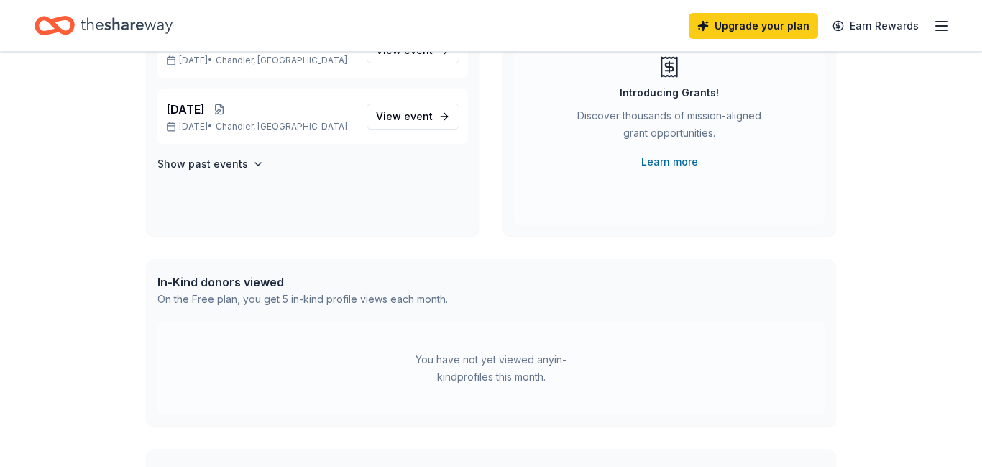
scroll to position [395, 0]
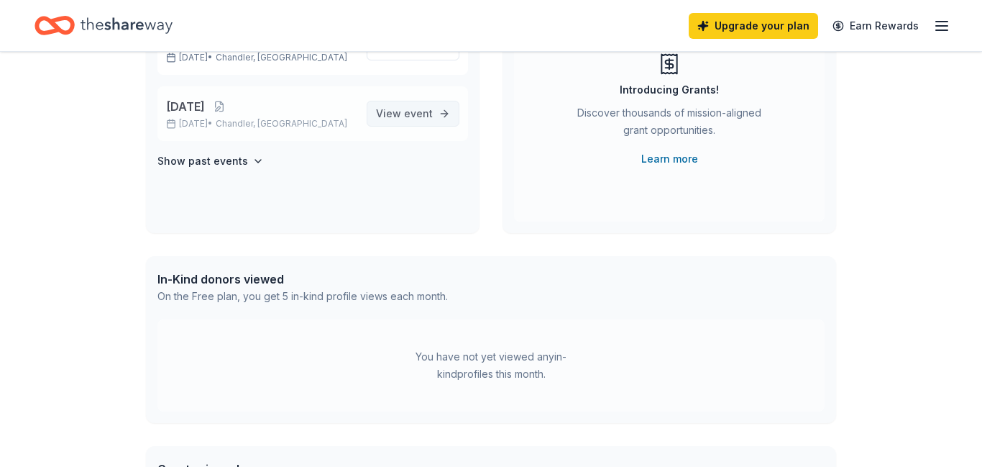
click at [370, 122] on link "View event" at bounding box center [413, 114] width 93 height 26
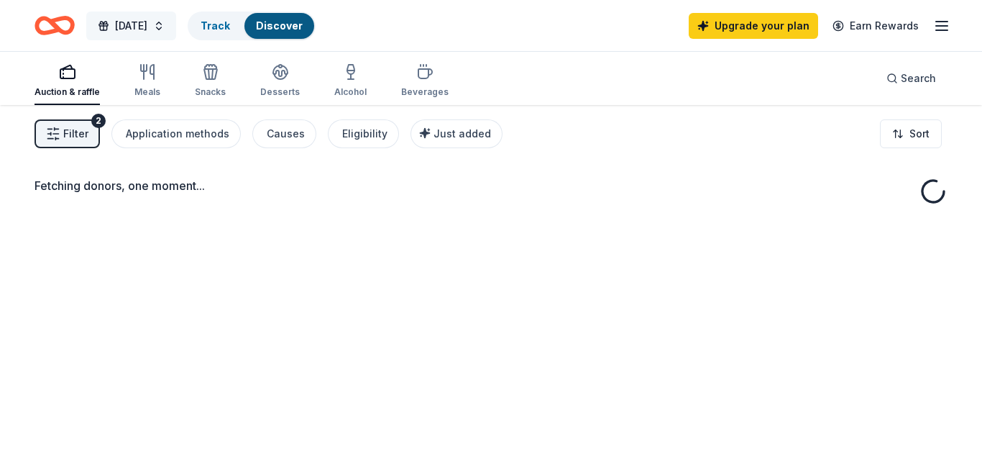
click at [147, 24] on span "Harvest Festival 2026" at bounding box center [131, 25] width 32 height 17
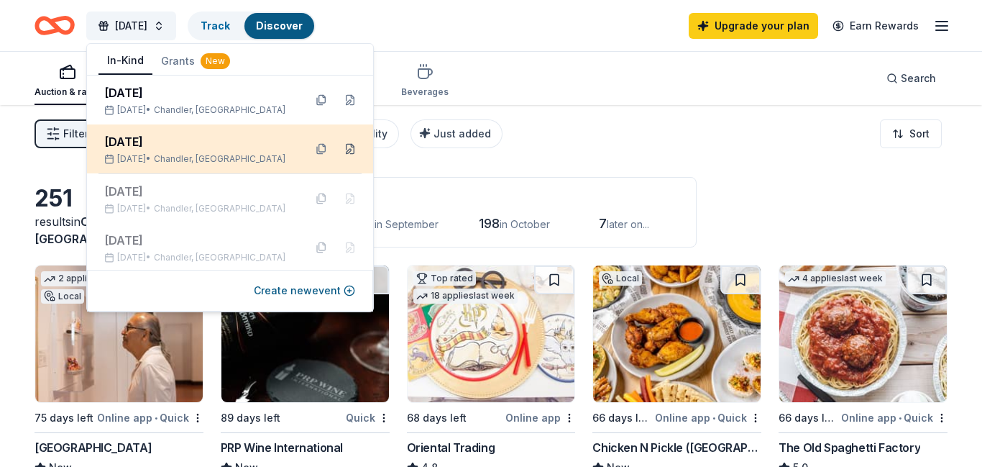
click at [352, 149] on button at bounding box center [350, 148] width 23 height 23
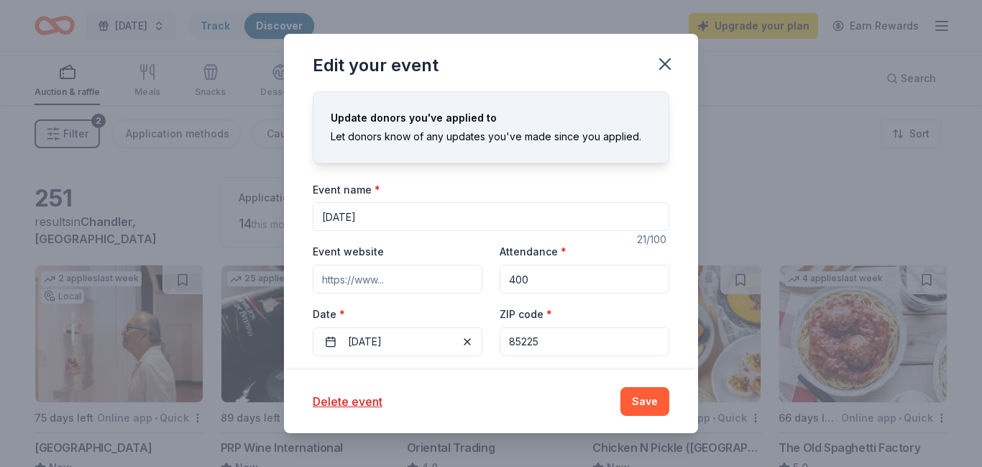
click at [453, 219] on input "Harvest Festival 2026" at bounding box center [491, 216] width 357 height 29
type input "[DATE]"
click at [441, 343] on button "11/14/2025" at bounding box center [398, 341] width 170 height 29
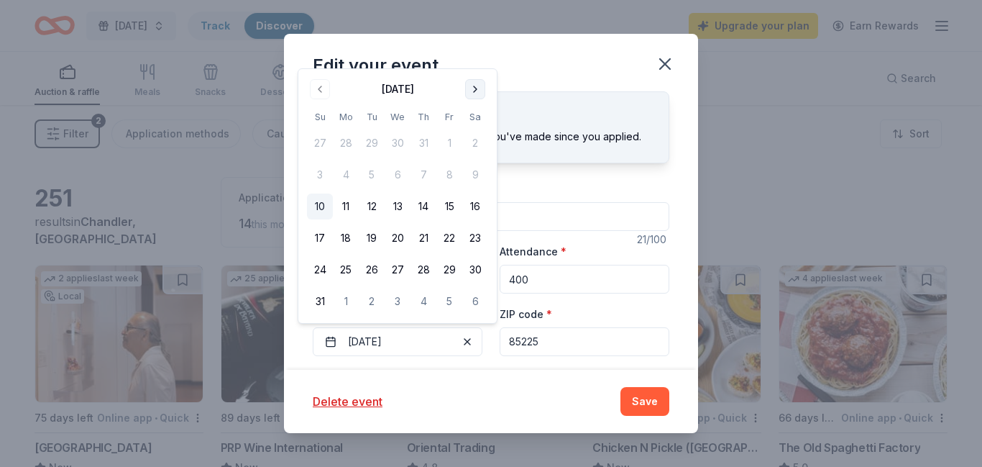
click at [477, 86] on button "Go to next month" at bounding box center [475, 89] width 20 height 20
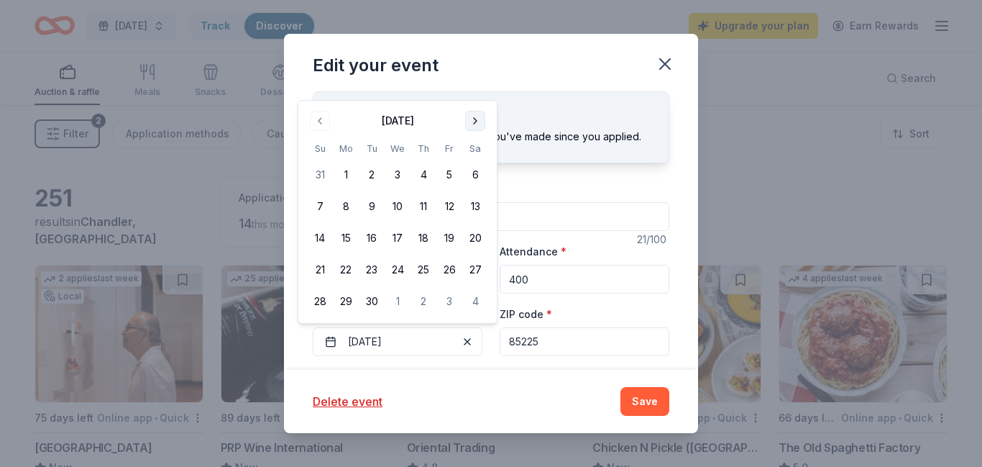
click at [477, 86] on div "Edit your event" at bounding box center [491, 63] width 414 height 58
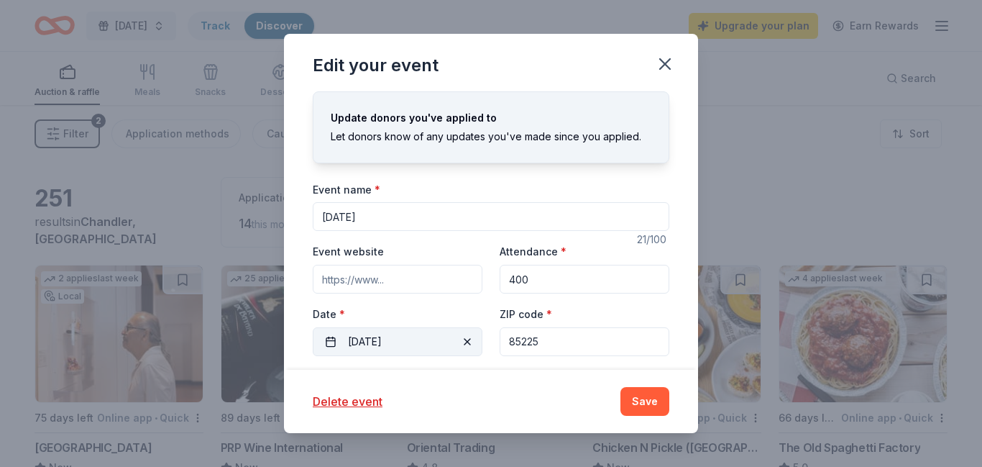
click at [433, 342] on button "11/14/2025" at bounding box center [398, 341] width 170 height 29
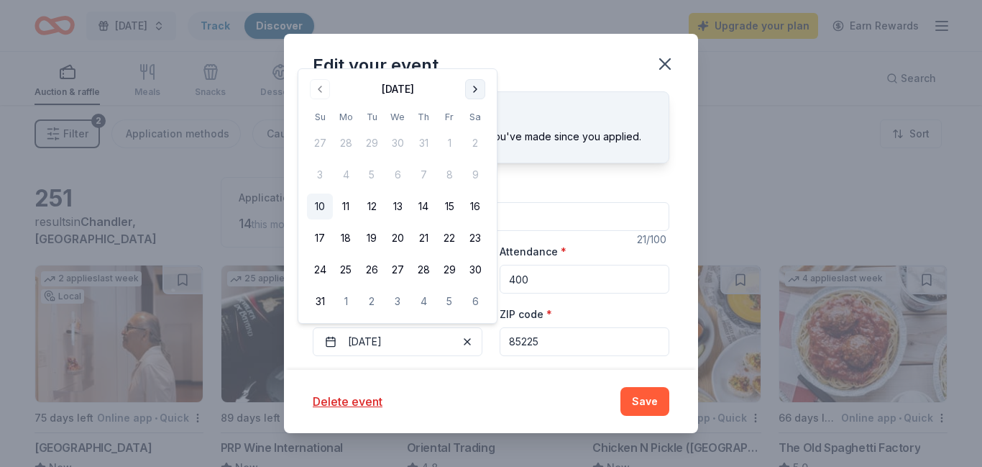
click at [473, 93] on button "Go to next month" at bounding box center [475, 89] width 20 height 20
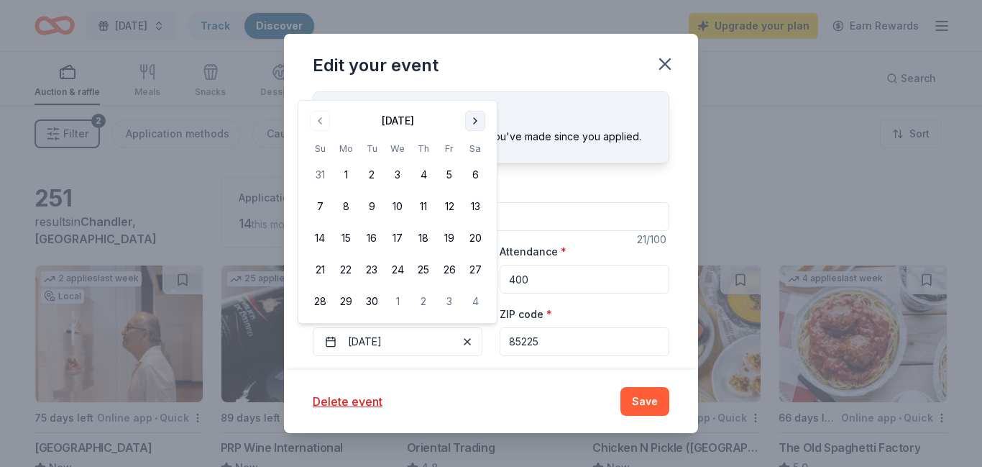
click at [479, 119] on button "Go to next month" at bounding box center [475, 121] width 20 height 20
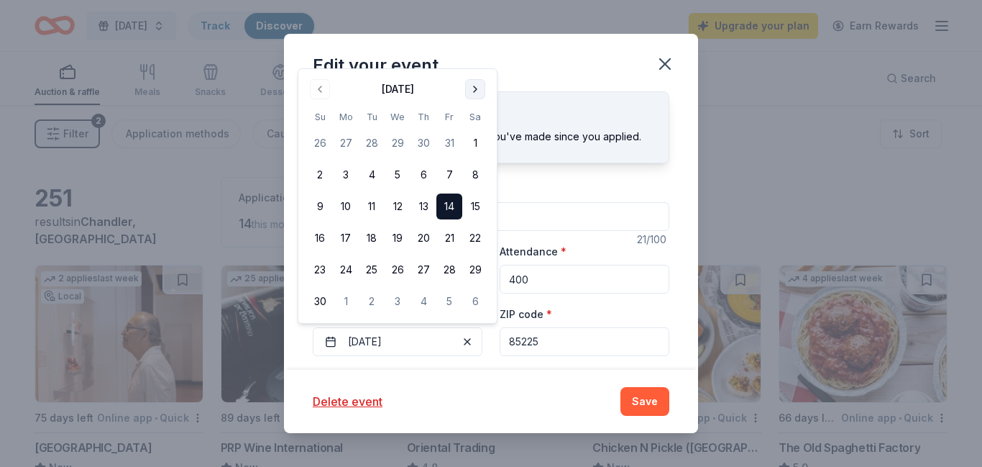
click at [479, 119] on th "Sa" at bounding box center [475, 116] width 26 height 15
click at [474, 207] on button "15" at bounding box center [475, 206] width 26 height 26
click at [537, 393] on div "Delete event" at bounding box center [458, 401] width 291 height 17
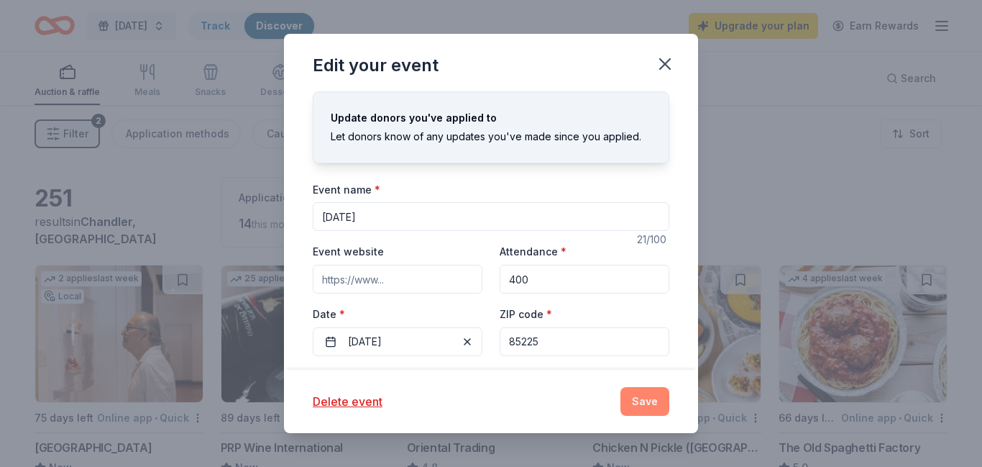
click at [635, 398] on button "Save" at bounding box center [645, 401] width 49 height 29
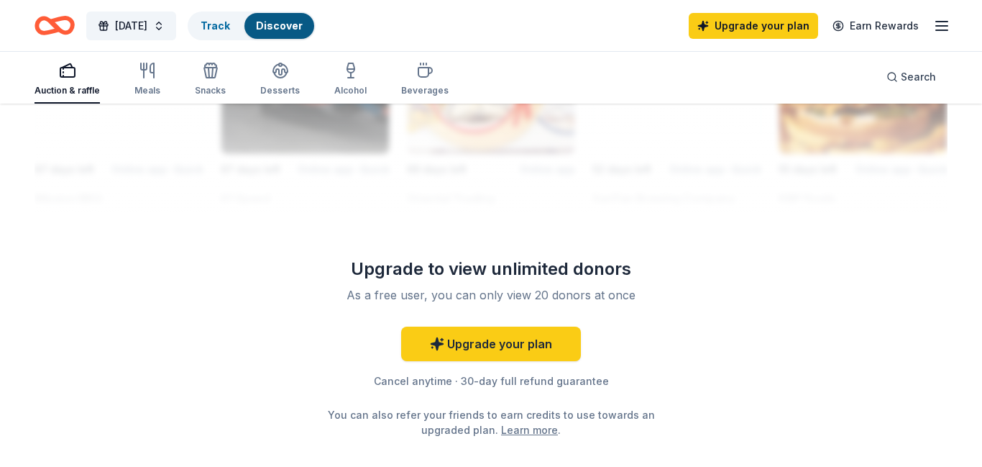
scroll to position [1396, 0]
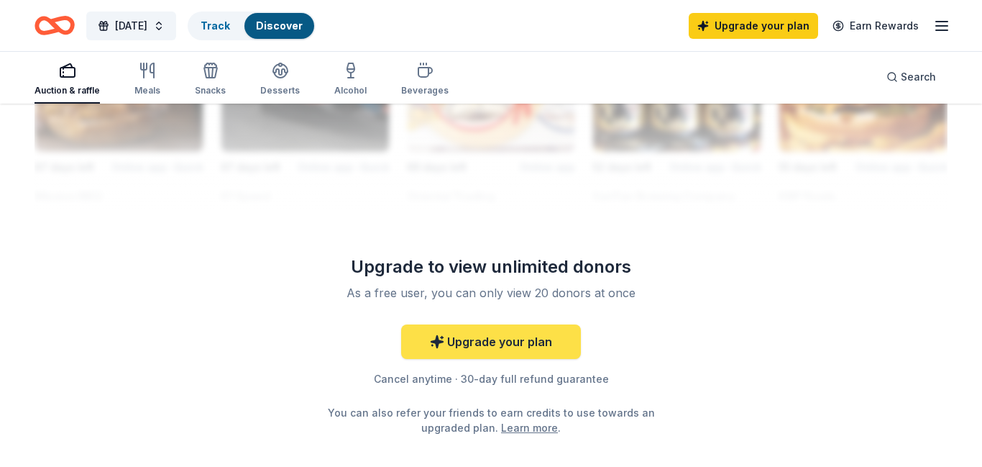
click at [491, 337] on link "Upgrade your plan" at bounding box center [491, 341] width 180 height 35
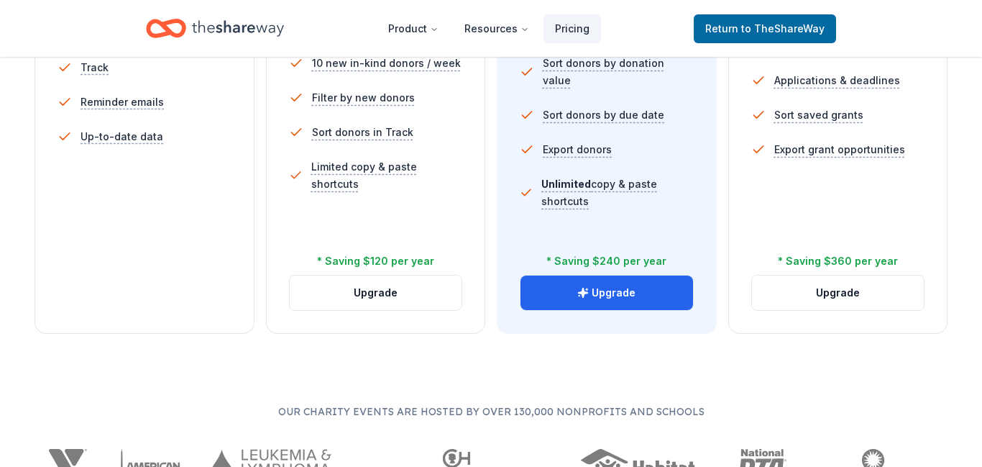
scroll to position [567, 0]
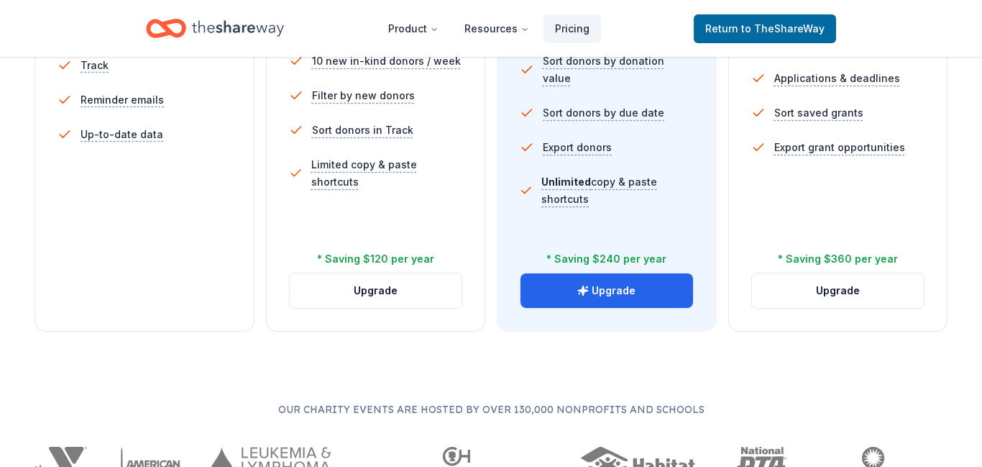
click at [856, 172] on ul "Unlimited grant profile views Full grant directory search Filter grants Applica…" at bounding box center [839, 64] width 174 height 224
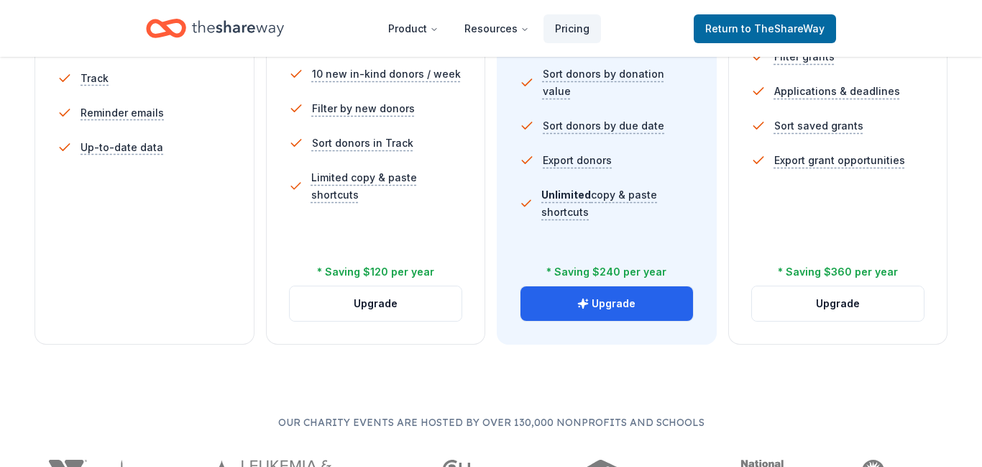
scroll to position [555, 0]
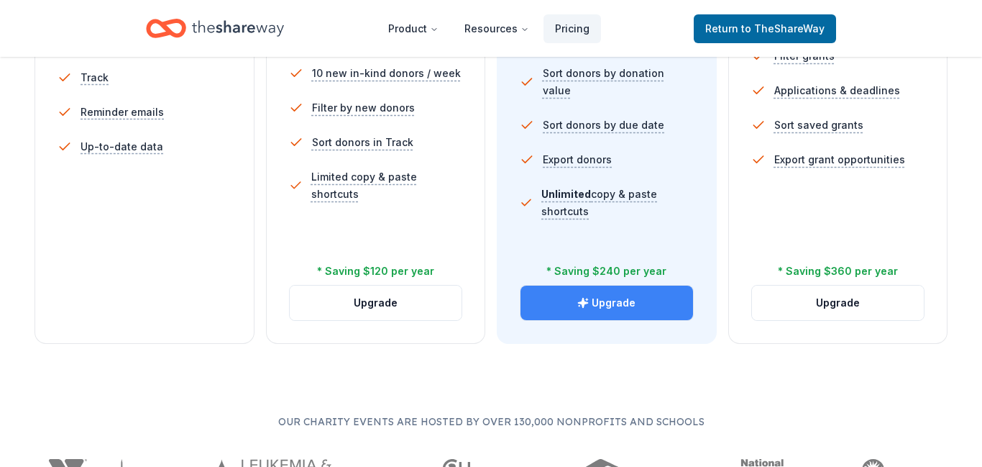
click at [606, 311] on button "Upgrade" at bounding box center [607, 303] width 173 height 35
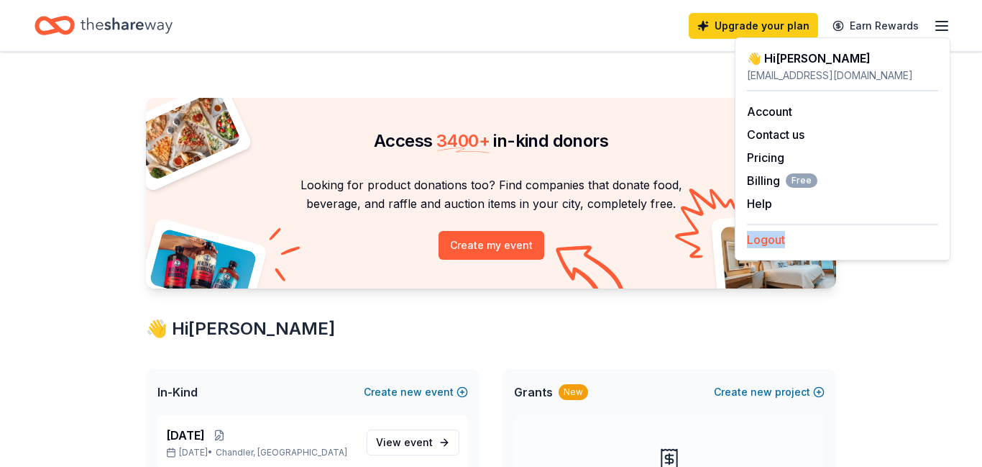
click at [758, 240] on button "Logout" at bounding box center [766, 239] width 38 height 17
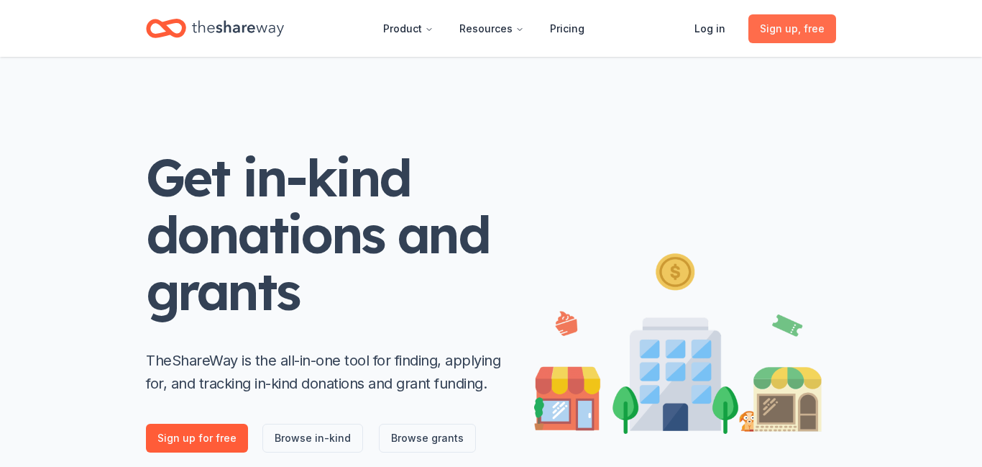
click at [813, 37] on link "Sign up , free" at bounding box center [793, 28] width 88 height 29
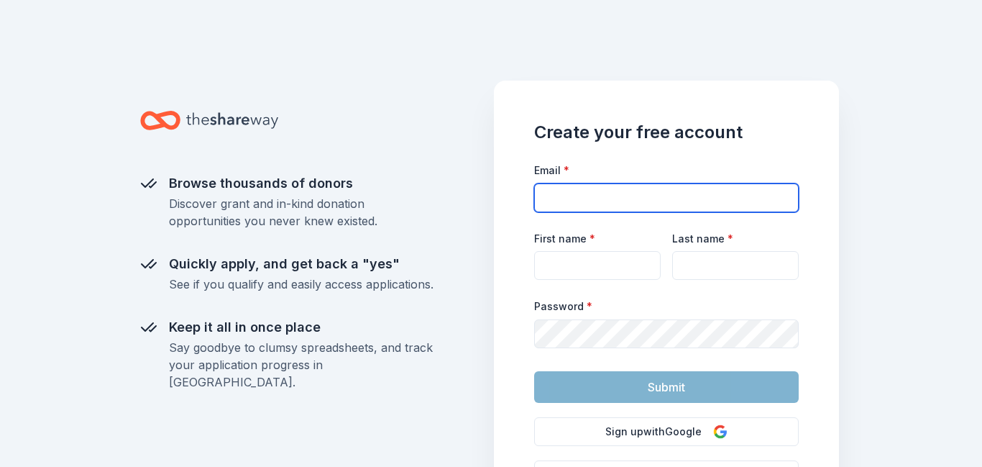
click at [598, 194] on input "Email *" at bounding box center [666, 197] width 265 height 29
type input "[EMAIL_ADDRESS][DOMAIN_NAME]"
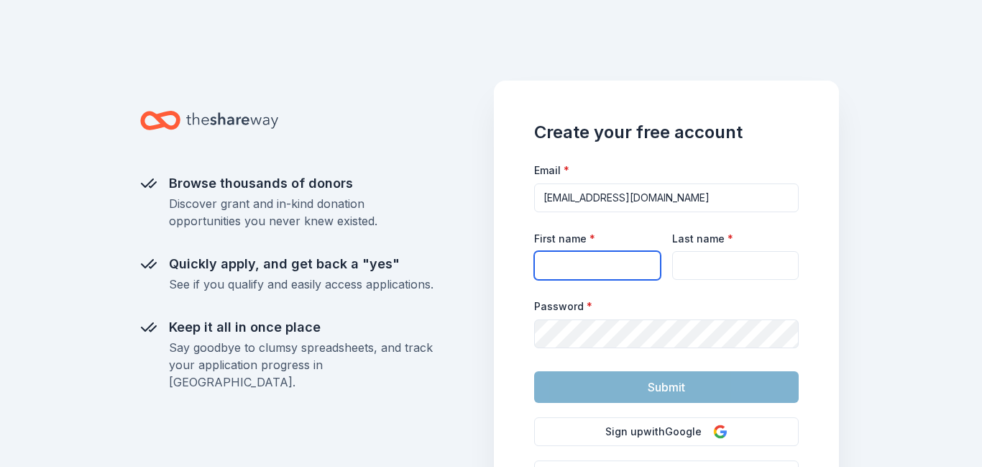
click at [552, 276] on input "First name *" at bounding box center [597, 265] width 127 height 29
type input "[PERSON_NAME]"
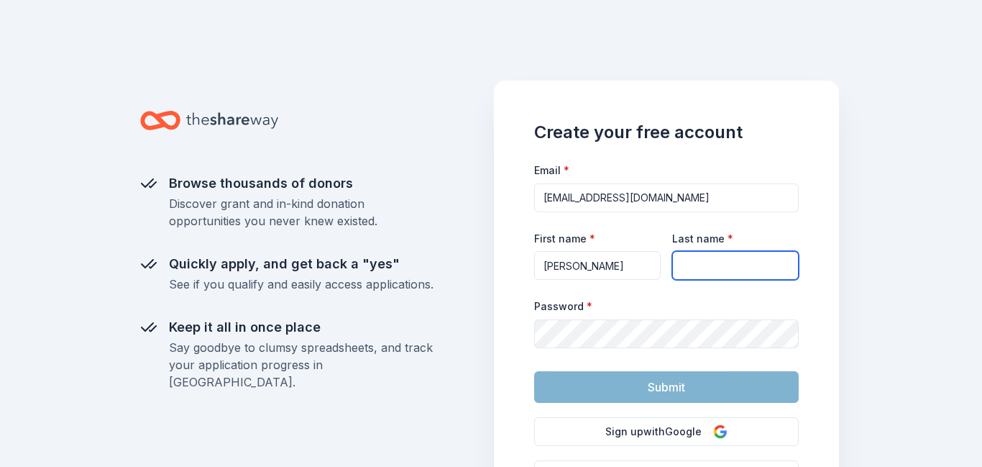
type input "[PERSON_NAME]"
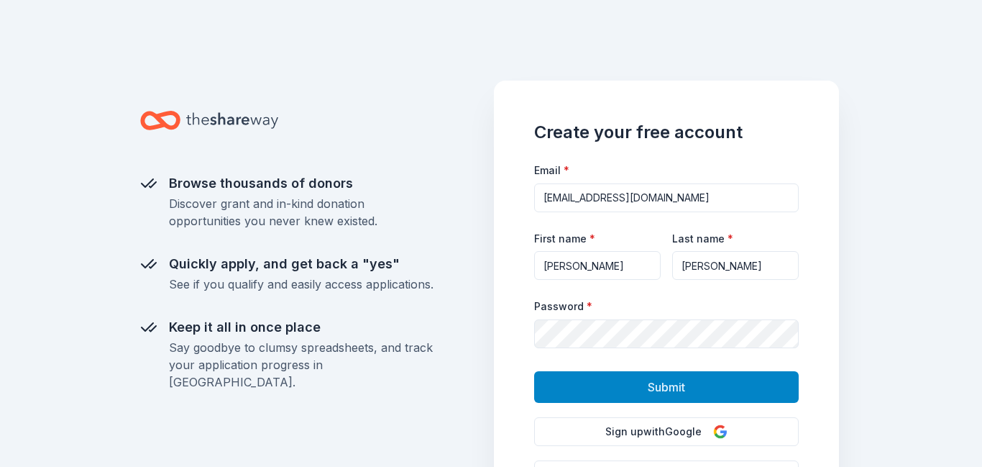
click at [706, 393] on button "Submit" at bounding box center [666, 387] width 265 height 32
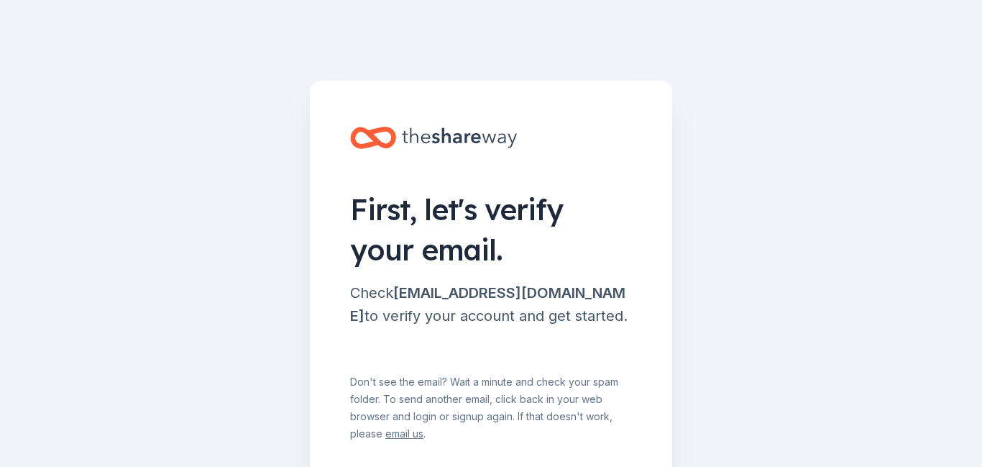
scroll to position [114, 0]
